Goal: Book appointment/travel/reservation

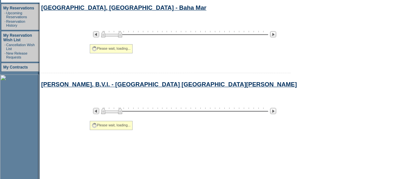
select select "Beach"
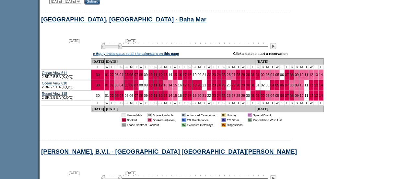
scroll to position [490, 0]
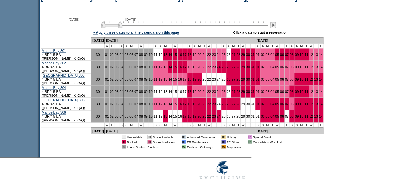
click at [274, 28] on img at bounding box center [273, 25] width 6 height 6
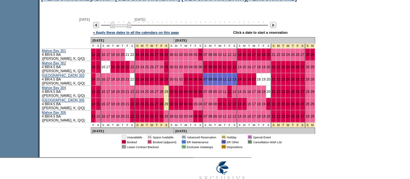
scroll to position [313, 0]
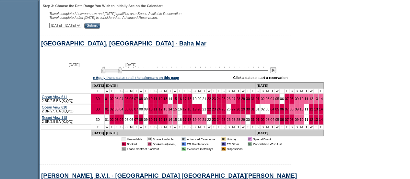
click at [276, 72] on img at bounding box center [273, 70] width 6 height 6
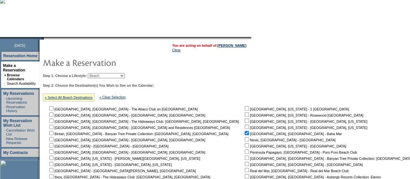
scroll to position [95, 0]
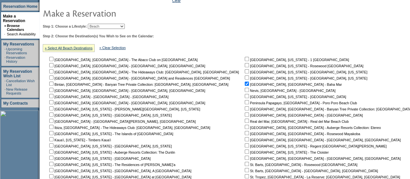
click at [53, 61] on input "checkbox" at bounding box center [51, 59] width 4 height 4
checkbox input "true"
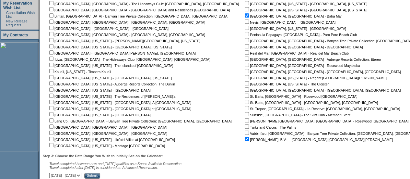
scroll to position [173, 0]
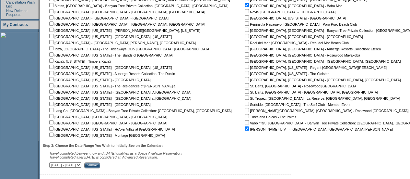
click at [100, 165] on input "Submit" at bounding box center [92, 165] width 16 height 6
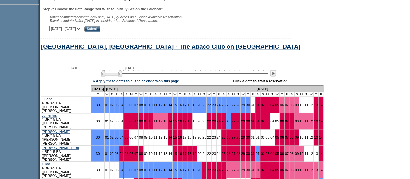
scroll to position [320, 0]
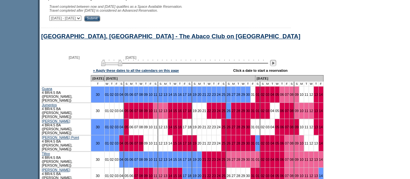
click at [276, 66] on img at bounding box center [273, 63] width 6 height 6
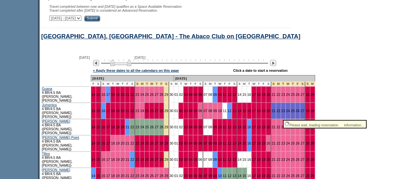
scroll to position [346, 0]
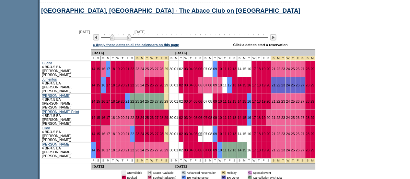
click at [198, 132] on link "06" at bounding box center [200, 134] width 4 height 4
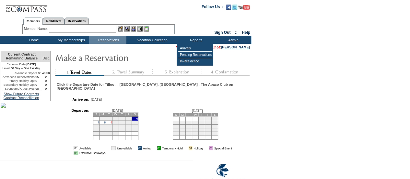
click at [112, 121] on link "9" at bounding box center [112, 122] width 2 height 3
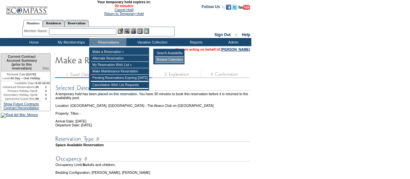
click at [162, 61] on td "Browse Calendars" at bounding box center [169, 59] width 29 height 6
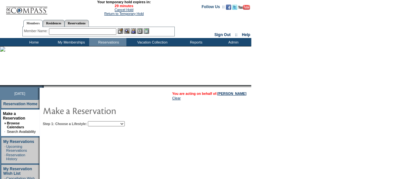
scroll to position [27, 0]
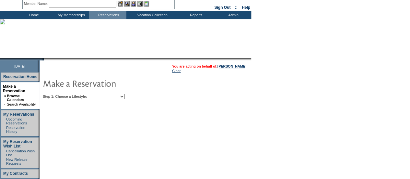
click at [110, 95] on td "Step 1: Choose a Lifestyle: Beach Leisure Metropolitan Mountain OIAL for Advent…" at bounding box center [165, 95] width 248 height 8
click at [111, 96] on select "Beach Leisure Metropolitan Mountain OIAL for Adventure OIAL for Couples OIAL fo…" at bounding box center [106, 96] width 37 height 5
select select "Beach"
click at [99, 95] on select "Beach Leisure Metropolitan Mountain OIAL for Adventure OIAL for Couples OIAL fo…" at bounding box center [106, 96] width 37 height 5
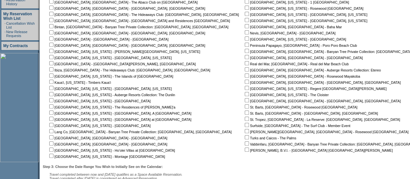
scroll to position [155, 0]
click at [245, 151] on input "checkbox" at bounding box center [247, 149] width 4 height 4
checkbox input "true"
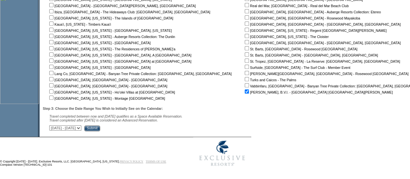
click at [100, 128] on input "Submit" at bounding box center [92, 128] width 16 height 6
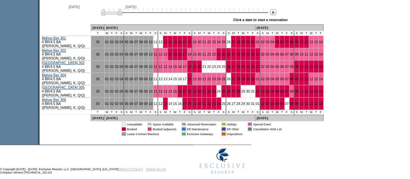
scroll to position [372, 0]
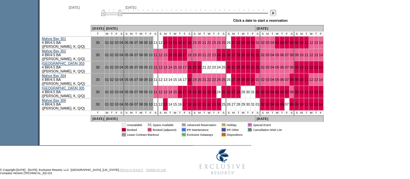
click at [276, 16] on img at bounding box center [273, 13] width 6 height 6
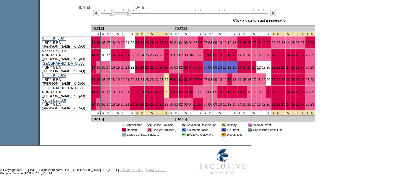
click at [257, 66] on link "18" at bounding box center [259, 67] width 4 height 4
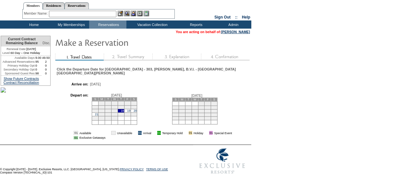
scroll to position [31, 0]
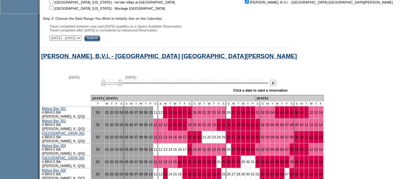
scroll to position [335, 0]
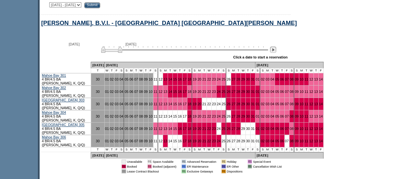
click at [276, 53] on img at bounding box center [273, 49] width 6 height 6
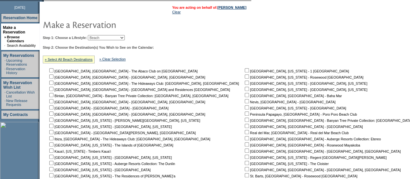
scroll to position [125, 0]
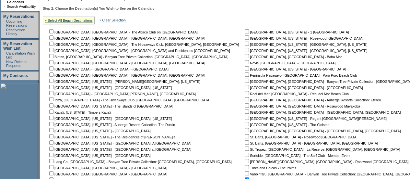
click at [53, 95] on input "checkbox" at bounding box center [51, 93] width 4 height 4
checkbox input "true"
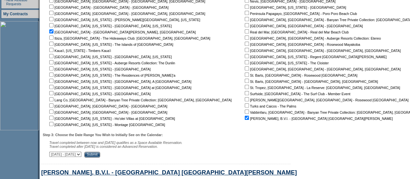
click at [100, 156] on input "Submit" at bounding box center [92, 154] width 16 height 6
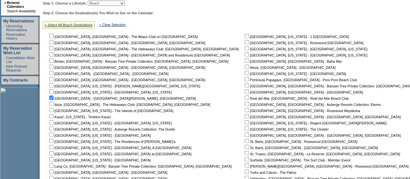
scroll to position [120, 0]
click at [53, 55] on input "checkbox" at bounding box center [51, 55] width 4 height 4
checkbox input "true"
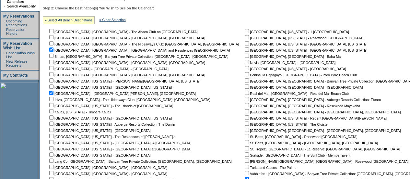
scroll to position [150, 0]
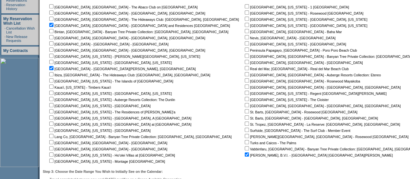
click at [245, 39] on input "checkbox" at bounding box center [247, 37] width 4 height 4
checkbox input "true"
click at [245, 33] on input "checkbox" at bounding box center [247, 31] width 4 height 4
checkbox input "true"
click at [245, 119] on input "checkbox" at bounding box center [247, 117] width 4 height 4
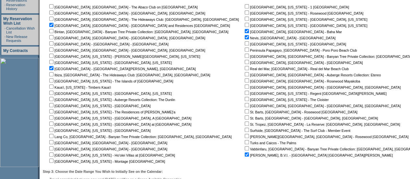
checkbox input "true"
click at [243, 116] on td "Miami Beach, Florida - 1 Hotel South Beach Montecito, California - Rosewood Mir…" at bounding box center [348, 83] width 210 height 160
click at [245, 113] on input "checkbox" at bounding box center [247, 111] width 4 height 4
checkbox input "true"
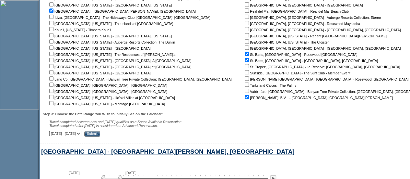
click at [100, 136] on input "Submit" at bounding box center [92, 134] width 16 height 6
